Goal: Task Accomplishment & Management: Use online tool/utility

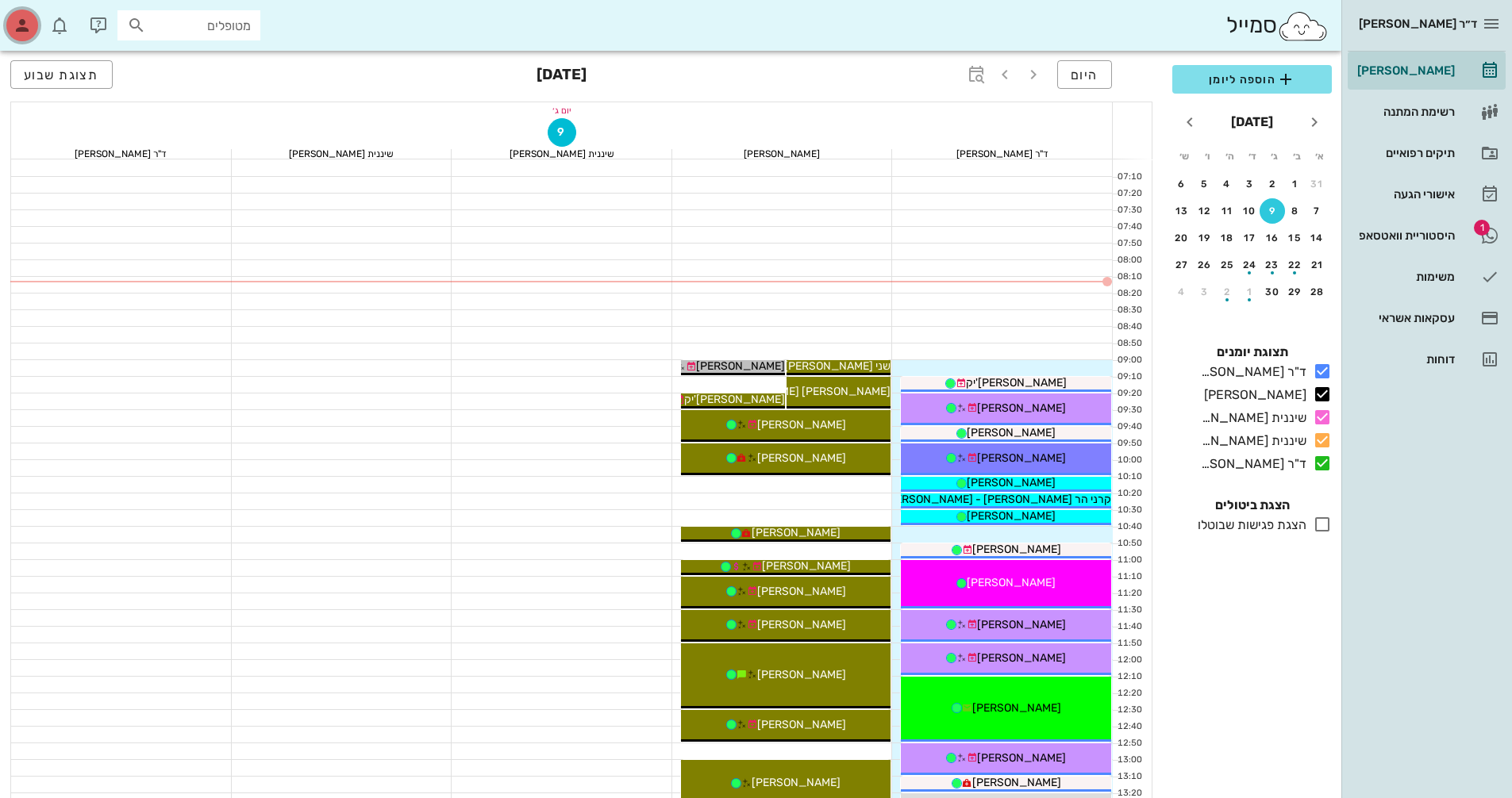
click at [13, 27] on icon "button" at bounding box center [22, 26] width 19 height 19
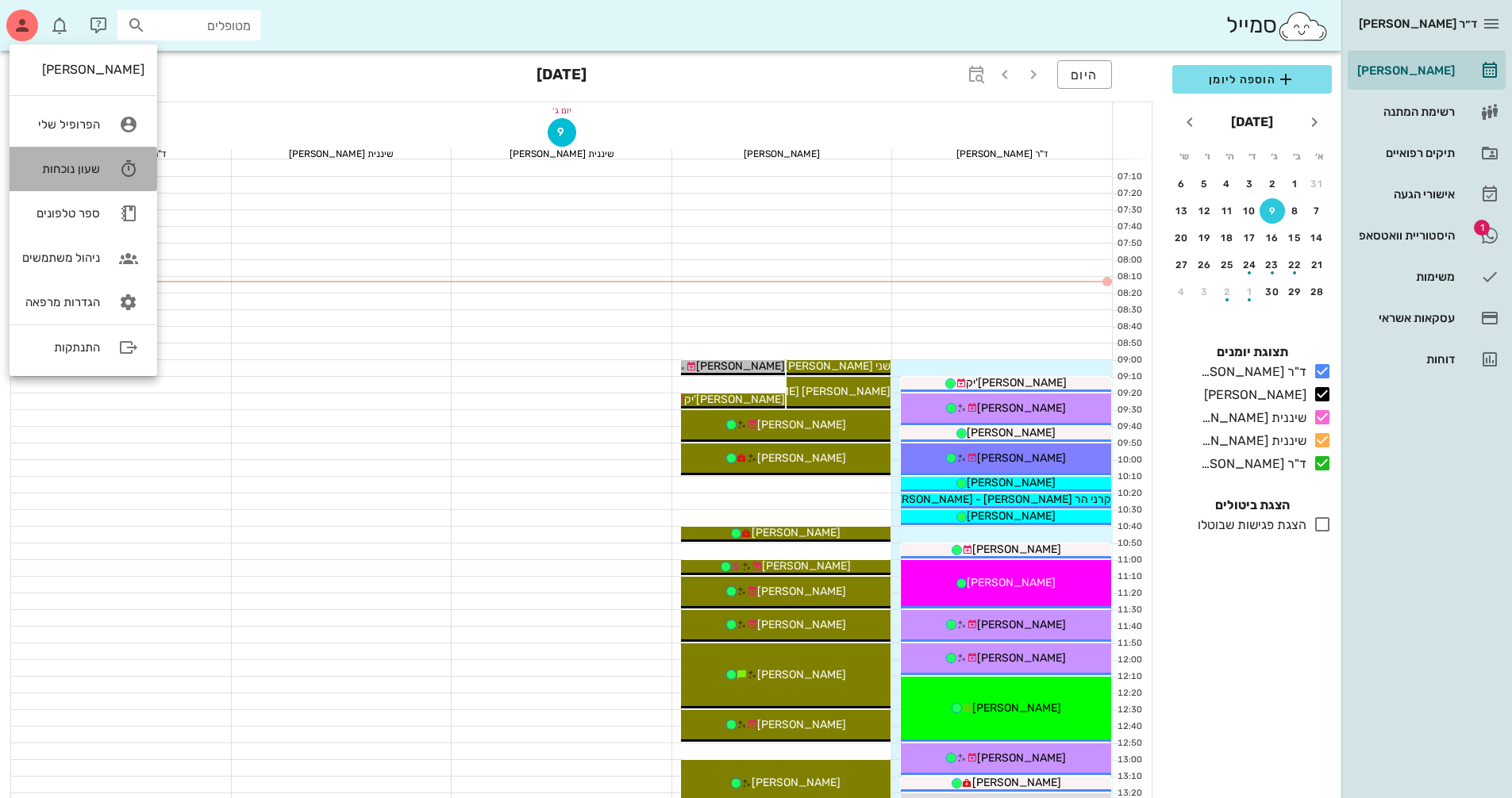
click at [83, 179] on link "שעון נוכחות" at bounding box center [83, 169] width 148 height 44
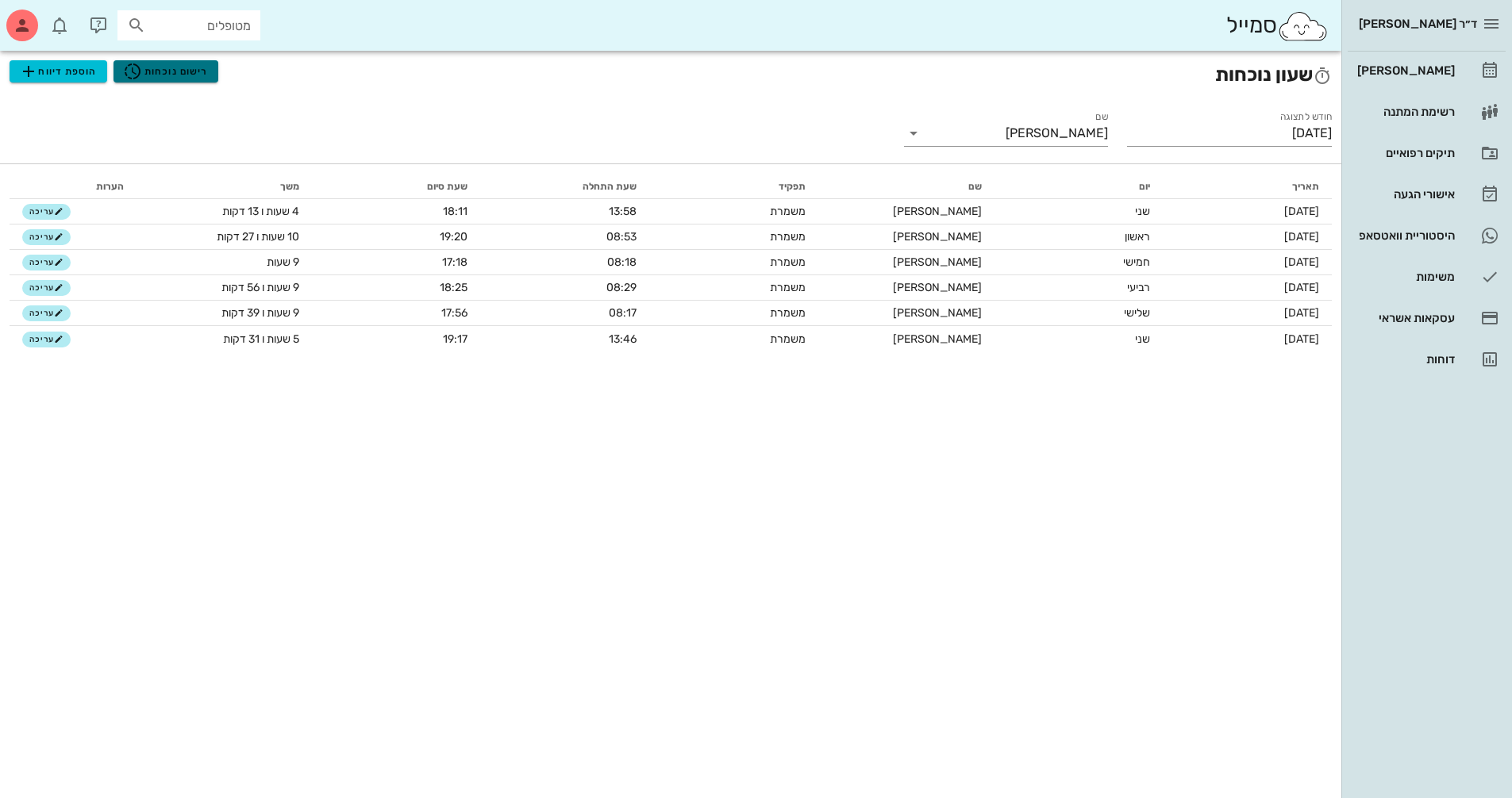
click at [162, 78] on span "רישום נוכחות" at bounding box center [165, 72] width 85 height 19
click at [187, 76] on span "רישום נוכחות" at bounding box center [165, 72] width 85 height 19
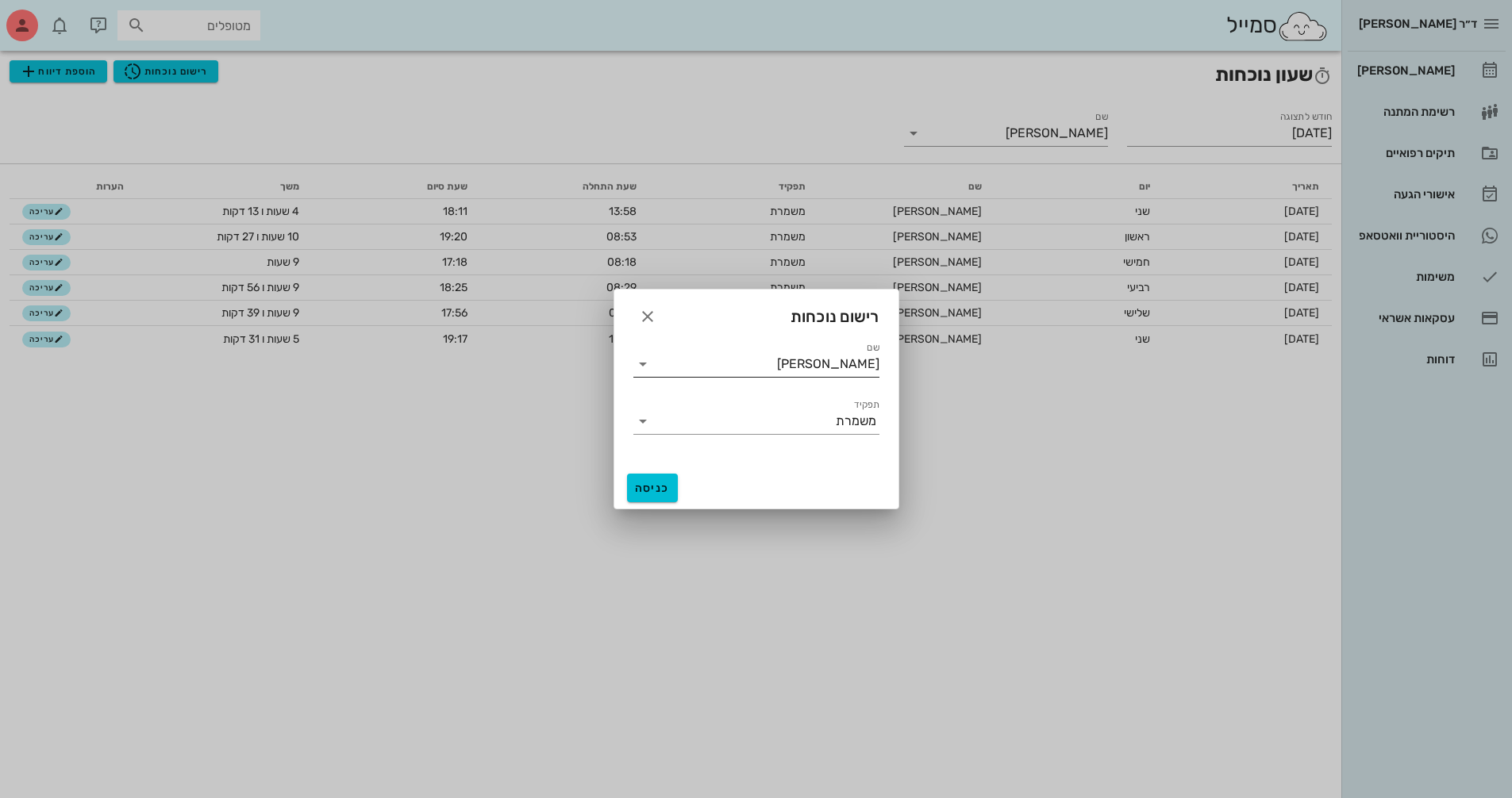
click at [779, 374] on input "[PERSON_NAME]" at bounding box center [768, 364] width 223 height 26
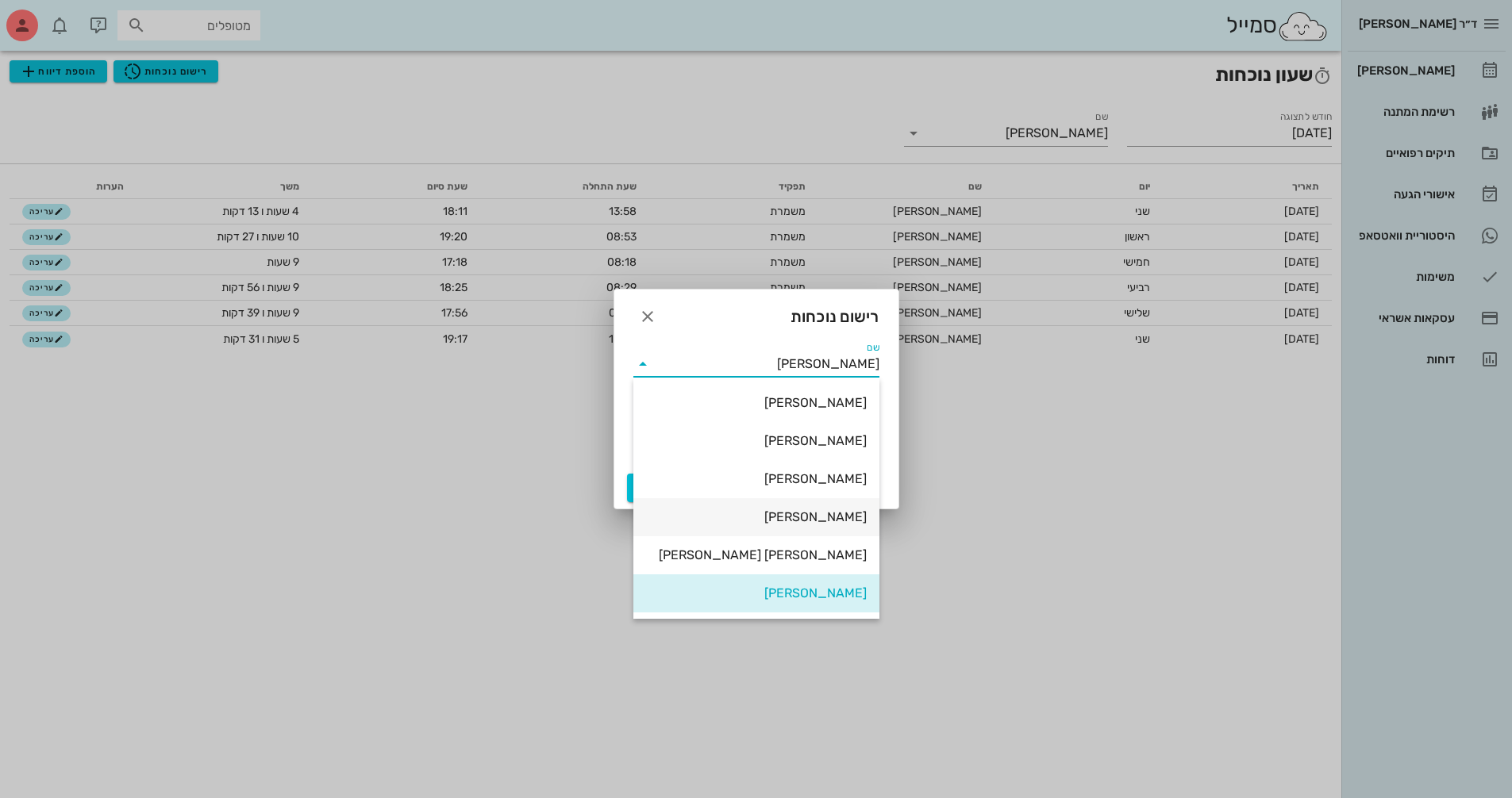
click at [834, 521] on div "[PERSON_NAME]" at bounding box center [756, 517] width 221 height 15
type input "[PERSON_NAME]"
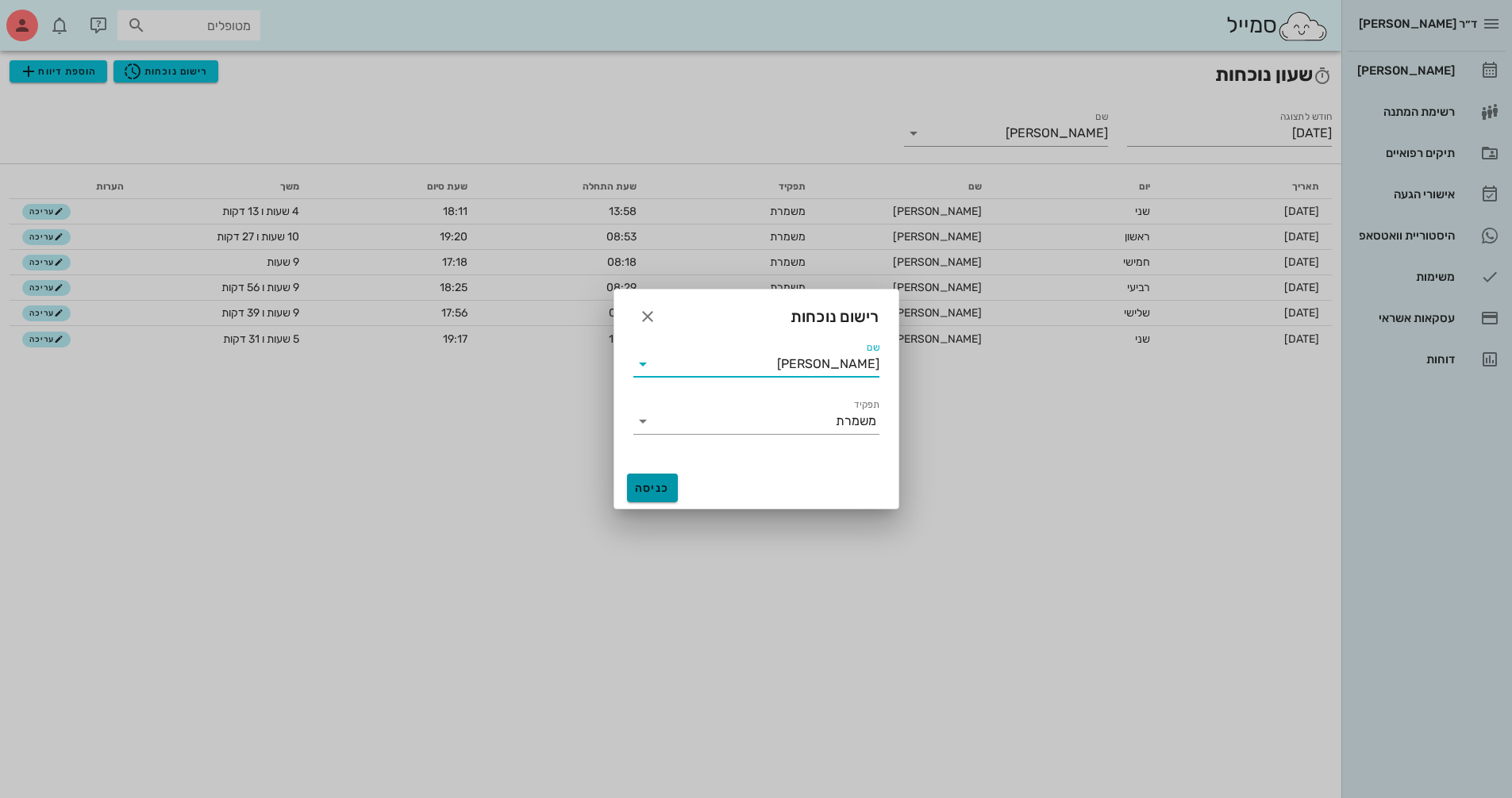
click at [647, 485] on span "כניסה" at bounding box center [652, 489] width 38 height 14
